Goal: Information Seeking & Learning: Learn about a topic

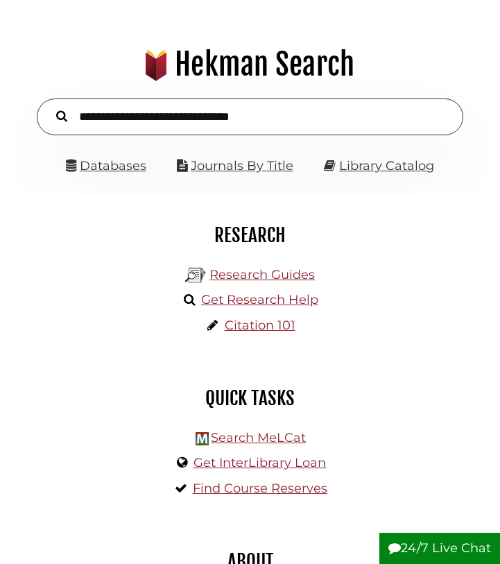
scroll to position [52, 0]
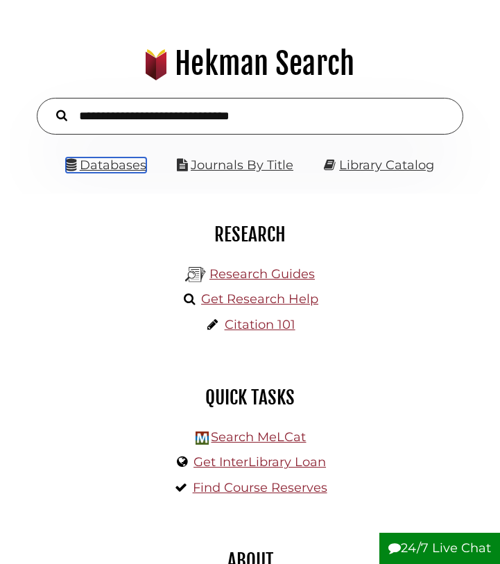
click at [129, 167] on link "Databases" at bounding box center [106, 164] width 80 height 15
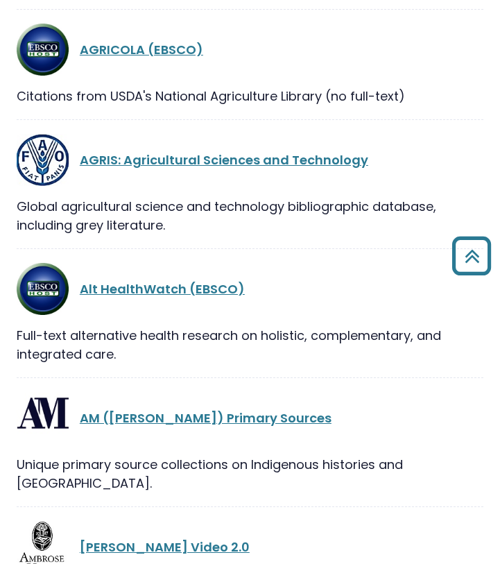
scroll to position [998, 0]
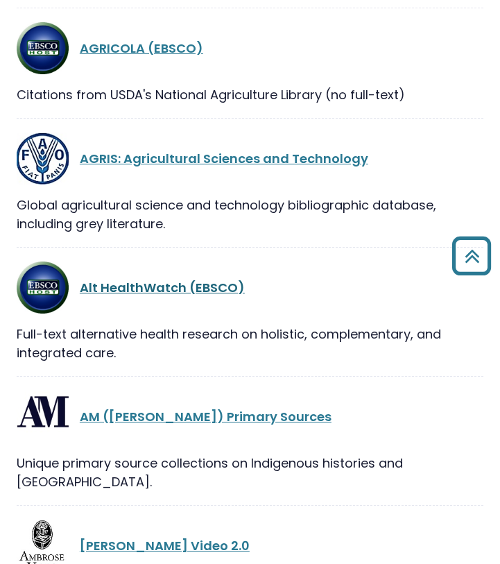
click at [180, 279] on link "Alt HealthWatch (EBSCO)" at bounding box center [162, 287] width 165 height 17
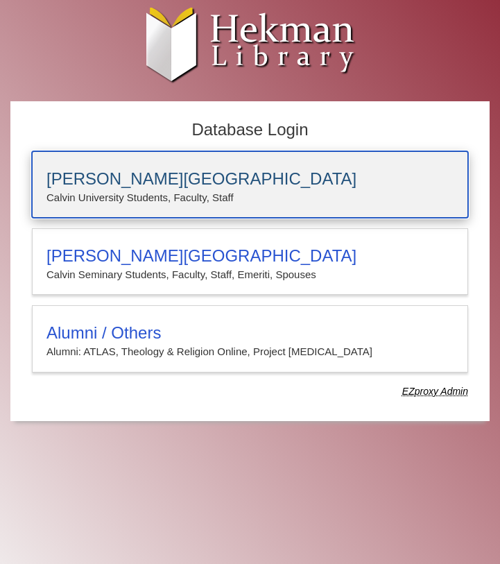
drag, startPoint x: 209, startPoint y: 198, endPoint x: 209, endPoint y: 261, distance: 62.4
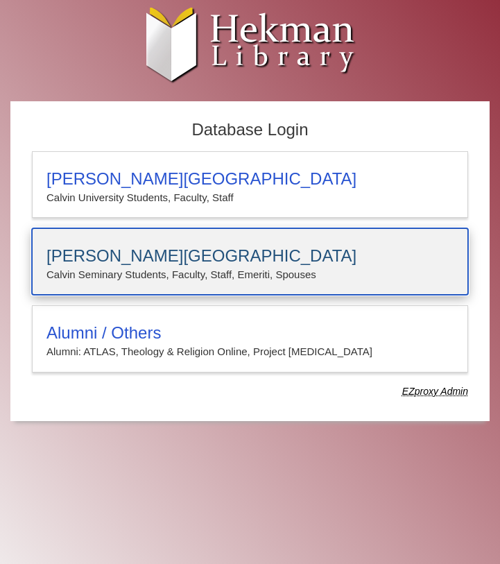
click at [209, 261] on h3 "[PERSON_NAME][GEOGRAPHIC_DATA]" at bounding box center [249, 255] width 407 height 19
click at [158, 266] on p "Calvin Seminary Students, Faculty, Staff, Emeriti, Spouses" at bounding box center [249, 275] width 407 height 18
click at [156, 272] on p "Calvin Seminary Students, Faculty, Staff, Emeriti, Spouses" at bounding box center [249, 275] width 407 height 18
